Goal: Information Seeking & Learning: Learn about a topic

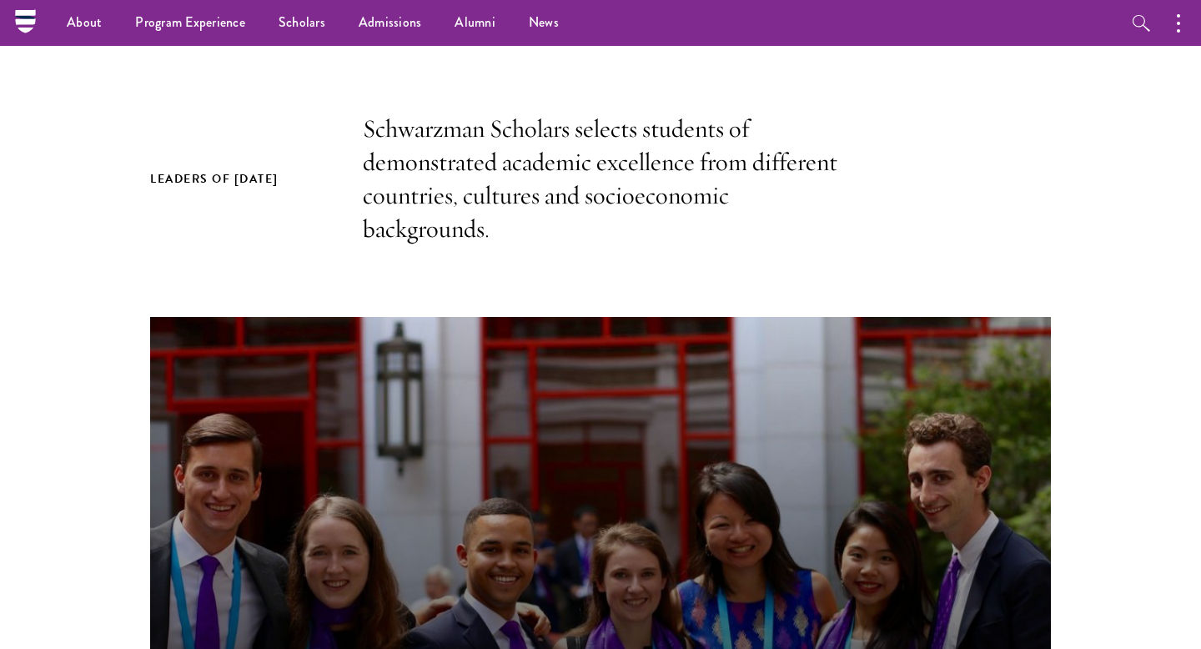
scroll to position [327, 0]
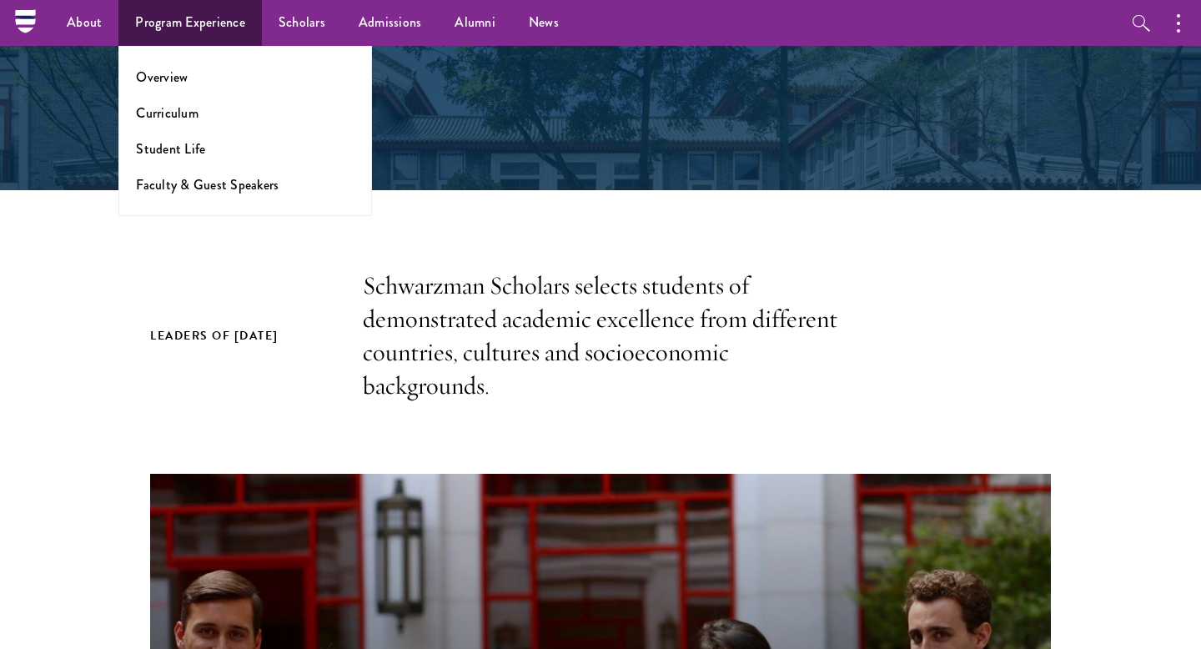
click at [153, 62] on ul "Overview Curriculum Student Life Faculty & Guest Speakers" at bounding box center [244, 131] width 253 height 170
click at [153, 73] on link "Overview" at bounding box center [162, 77] width 52 height 19
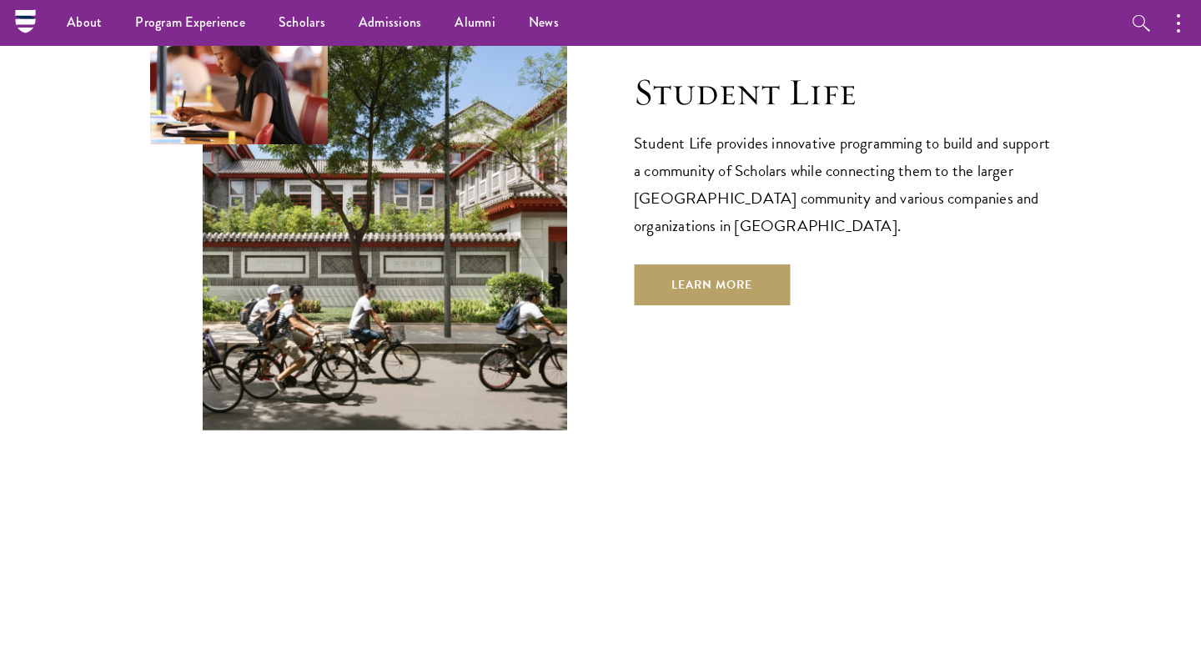
scroll to position [5568, 0]
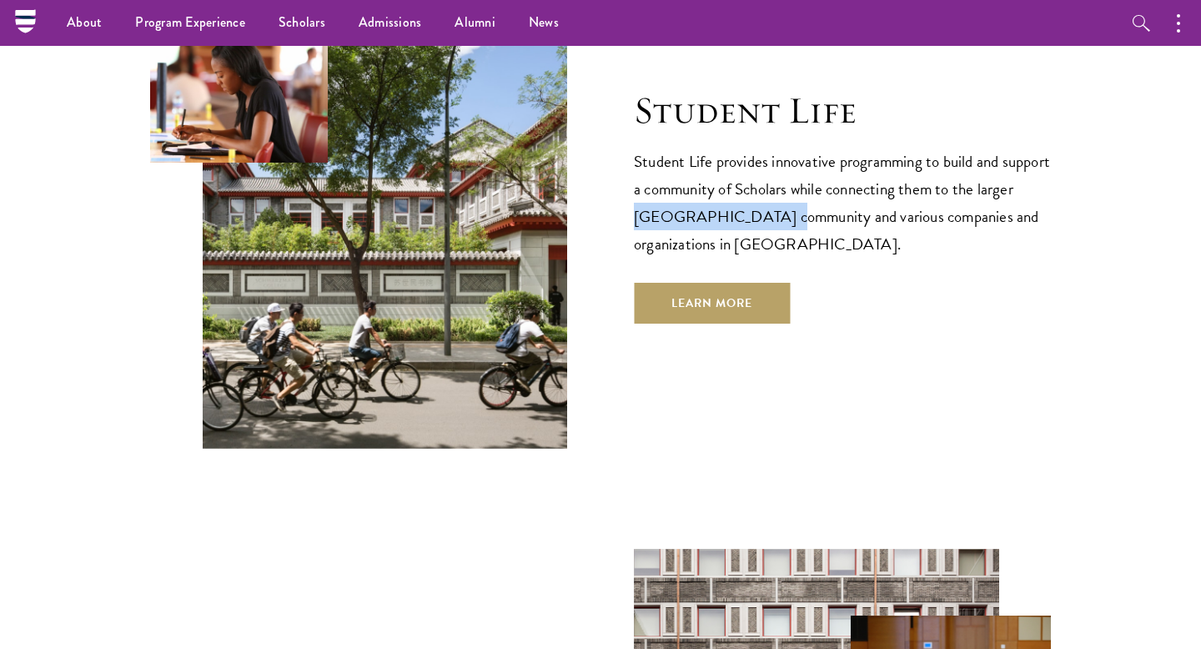
drag, startPoint x: 675, startPoint y: 158, endPoint x: 795, endPoint y: 158, distance: 119.2
click at [795, 158] on p "Student Life provides innovative programming to build and support a community o…" at bounding box center [842, 203] width 417 height 110
copy p "[GEOGRAPHIC_DATA]"
